Goal: Entertainment & Leisure: Consume media (video, audio)

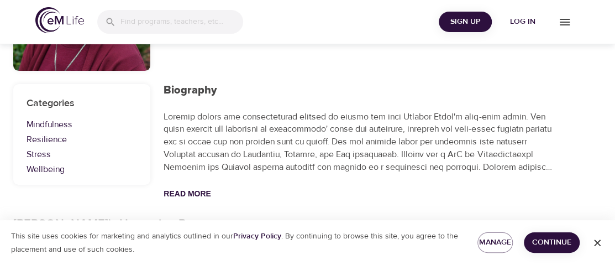
scroll to position [166, 0]
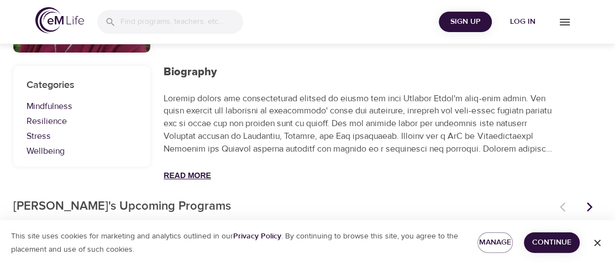
click at [187, 175] on button "Read More" at bounding box center [188, 175] width 48 height 9
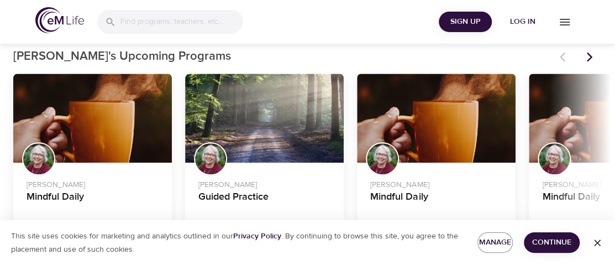
scroll to position [323, 0]
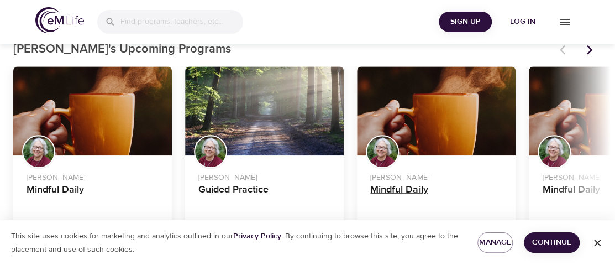
click at [396, 188] on h4 "Mindful Daily" at bounding box center [436, 196] width 132 height 27
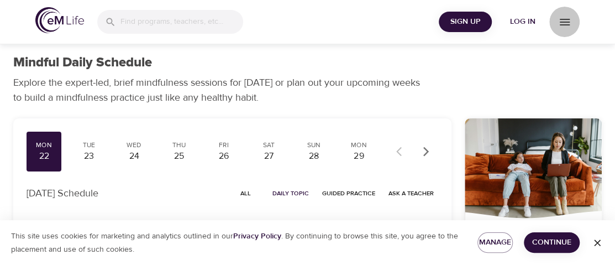
click at [567, 23] on icon "menu" at bounding box center [564, 21] width 13 height 13
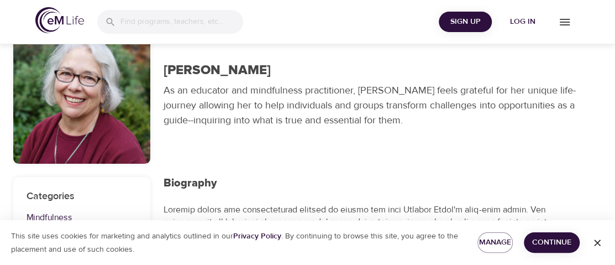
scroll to position [39, 0]
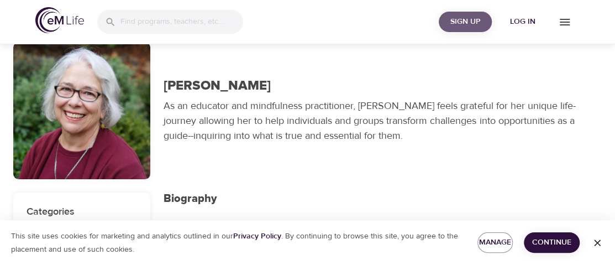
click at [471, 22] on span "Sign Up" at bounding box center [465, 22] width 44 height 14
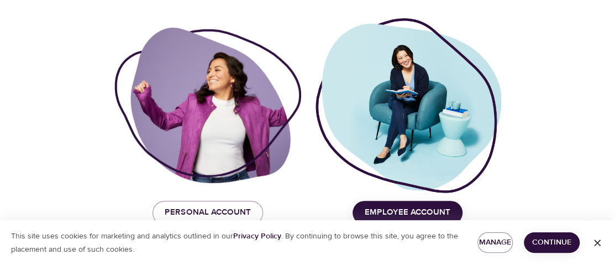
scroll to position [199, 0]
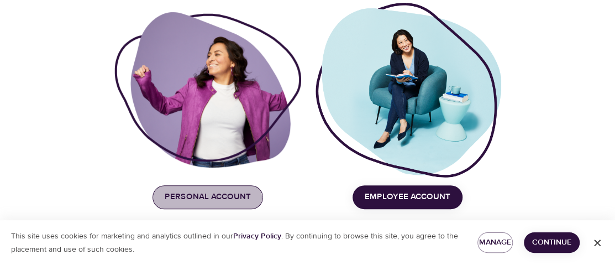
click at [198, 198] on span "Personal Account" at bounding box center [208, 197] width 86 height 14
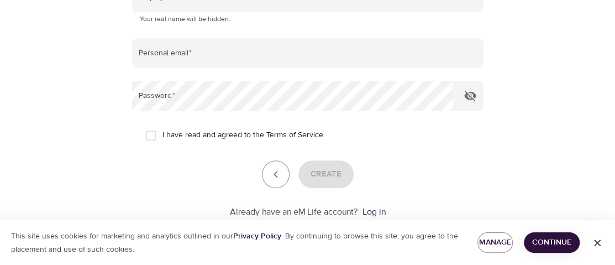
scroll to position [33, 0]
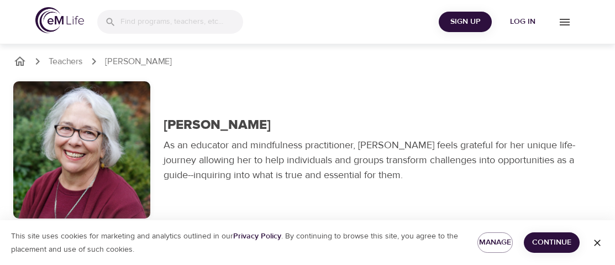
scroll to position [39, 0]
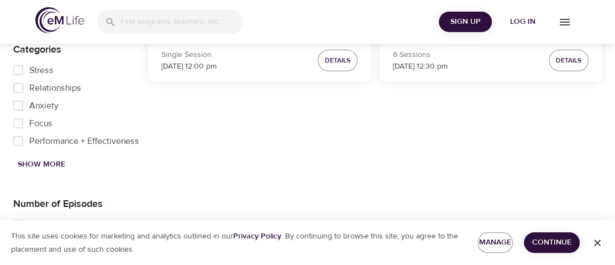
scroll to position [1603, 0]
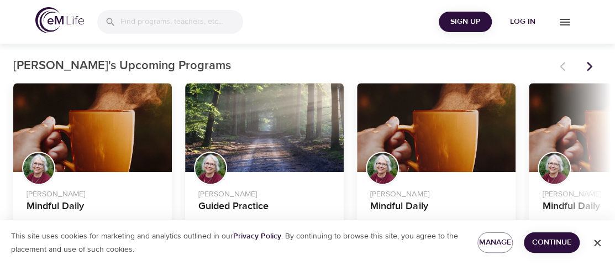
scroll to position [323, 0]
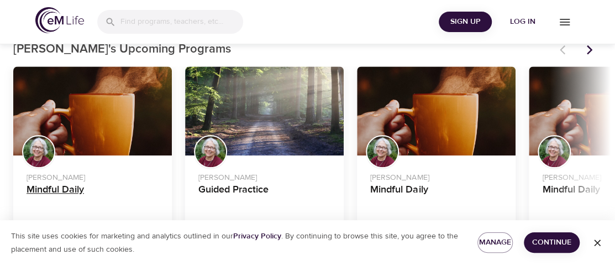
click at [56, 190] on h4 "Mindful Daily" at bounding box center [93, 196] width 132 height 27
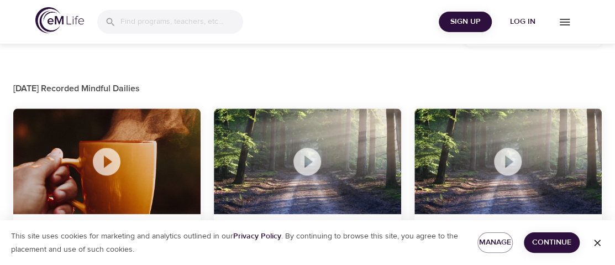
scroll to position [546, 0]
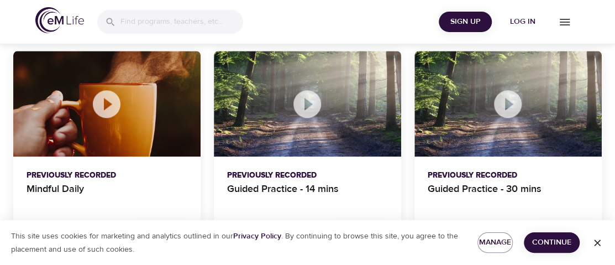
click at [109, 104] on icon at bounding box center [106, 103] width 33 height 33
click at [552, 239] on span "Continue" at bounding box center [552, 242] width 39 height 14
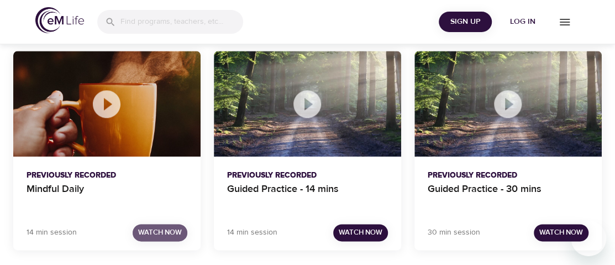
click at [156, 234] on span "Watch Now" at bounding box center [160, 232] width 44 height 13
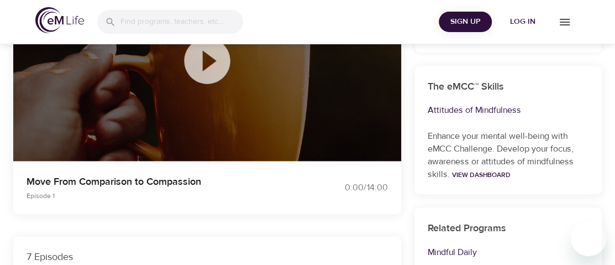
scroll to position [111, 0]
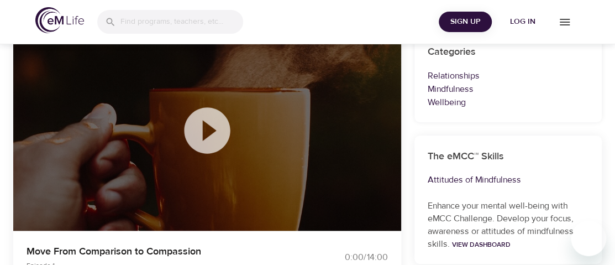
click at [203, 135] on icon at bounding box center [207, 130] width 55 height 55
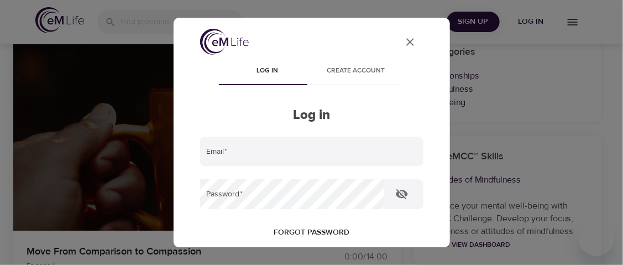
click at [403, 40] on icon "User Profile" at bounding box center [409, 41] width 13 height 13
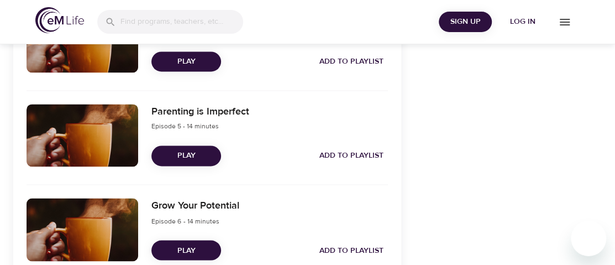
scroll to position [889, 0]
